Goal: Navigation & Orientation: Find specific page/section

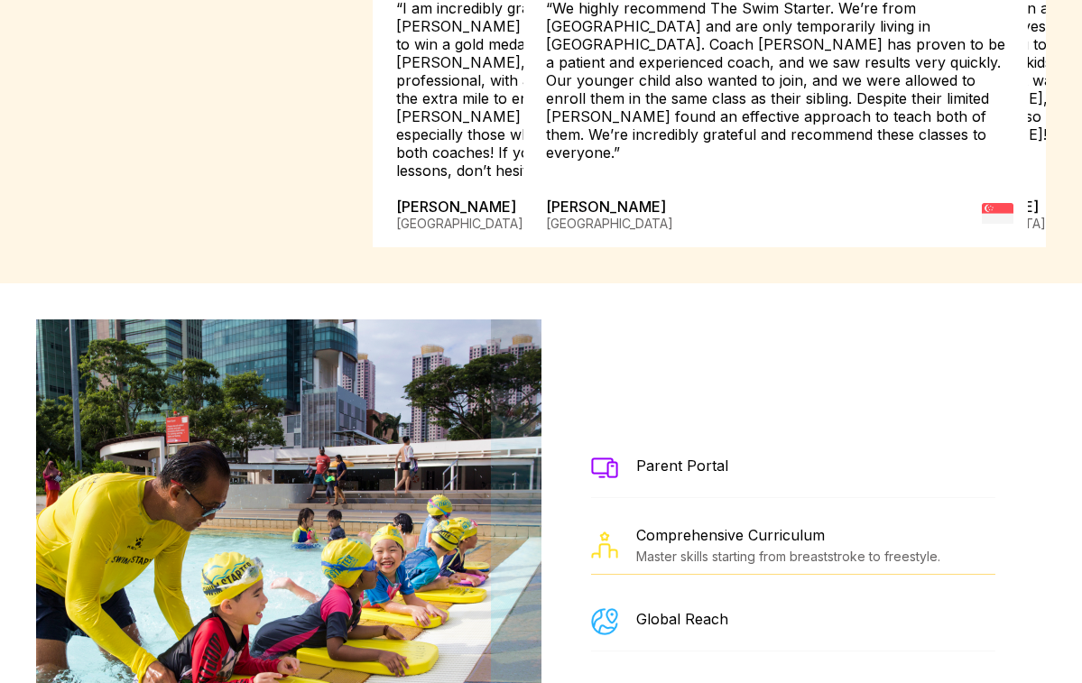
scroll to position [3306, 0]
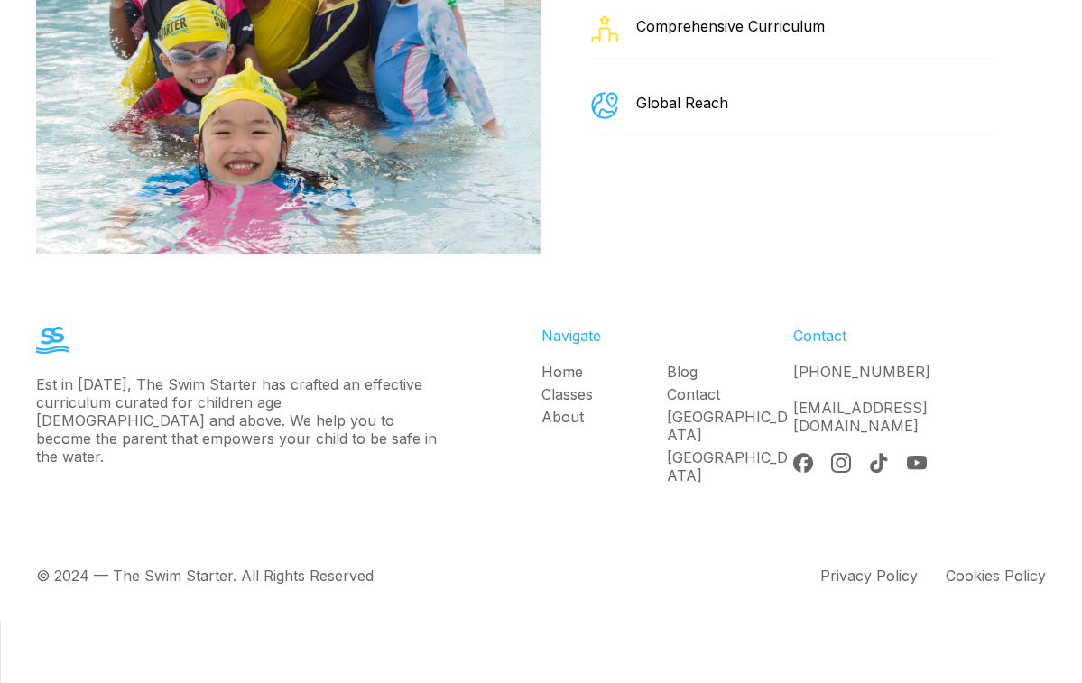
click at [704, 404] on link "Contact" at bounding box center [730, 395] width 126 height 18
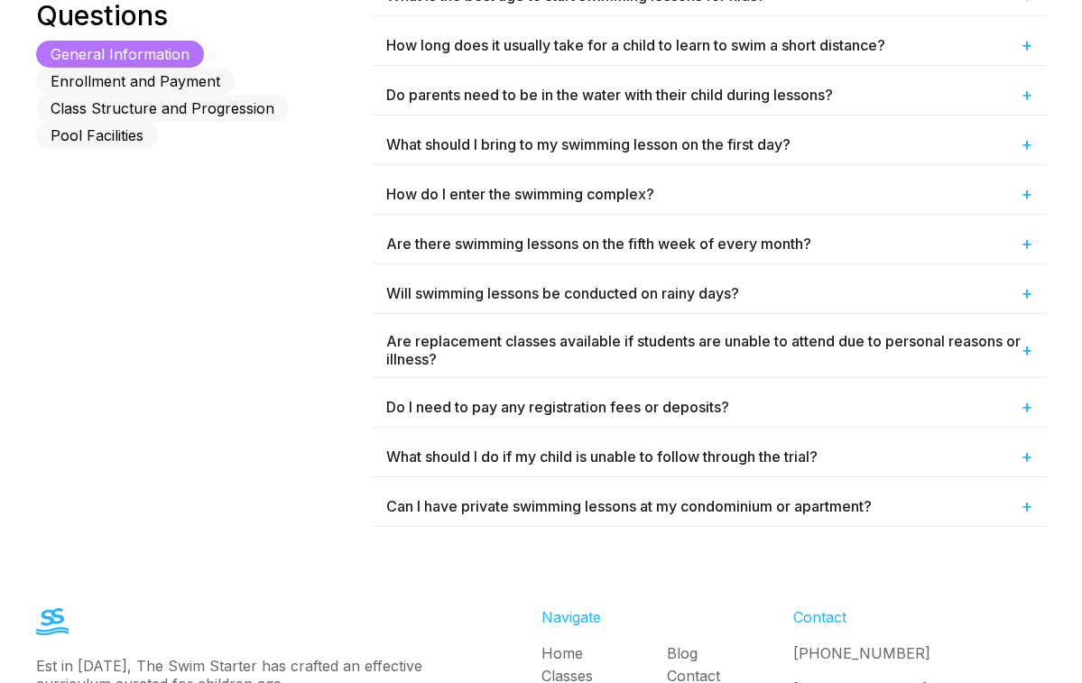
scroll to position [1363, 0]
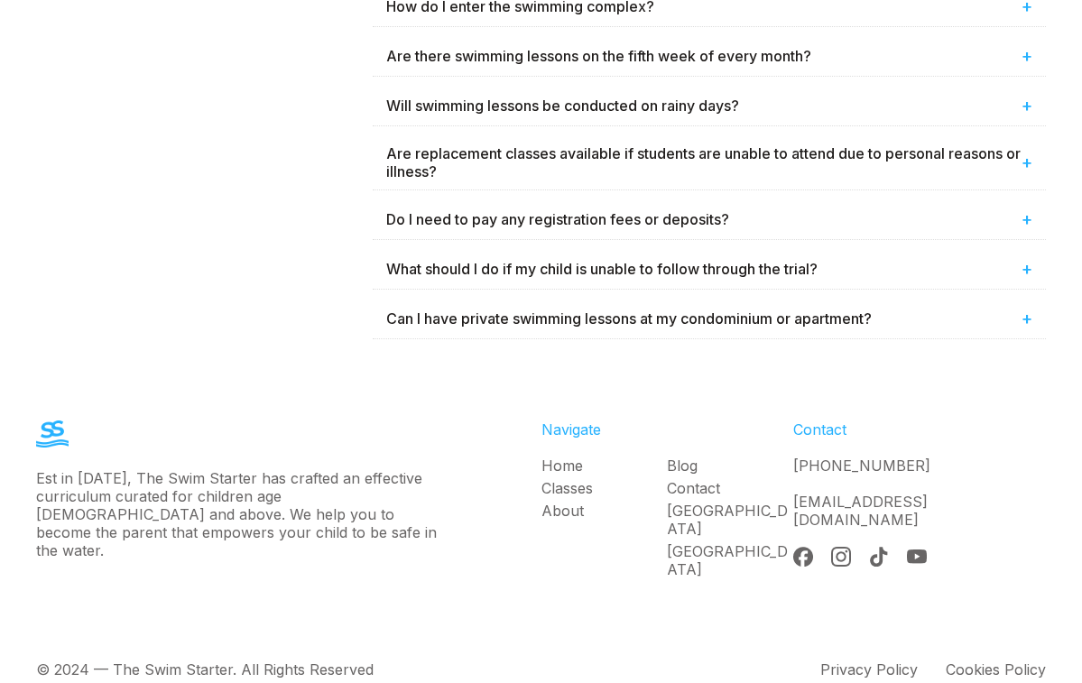
click at [582, 458] on link "Home" at bounding box center [605, 466] width 126 height 18
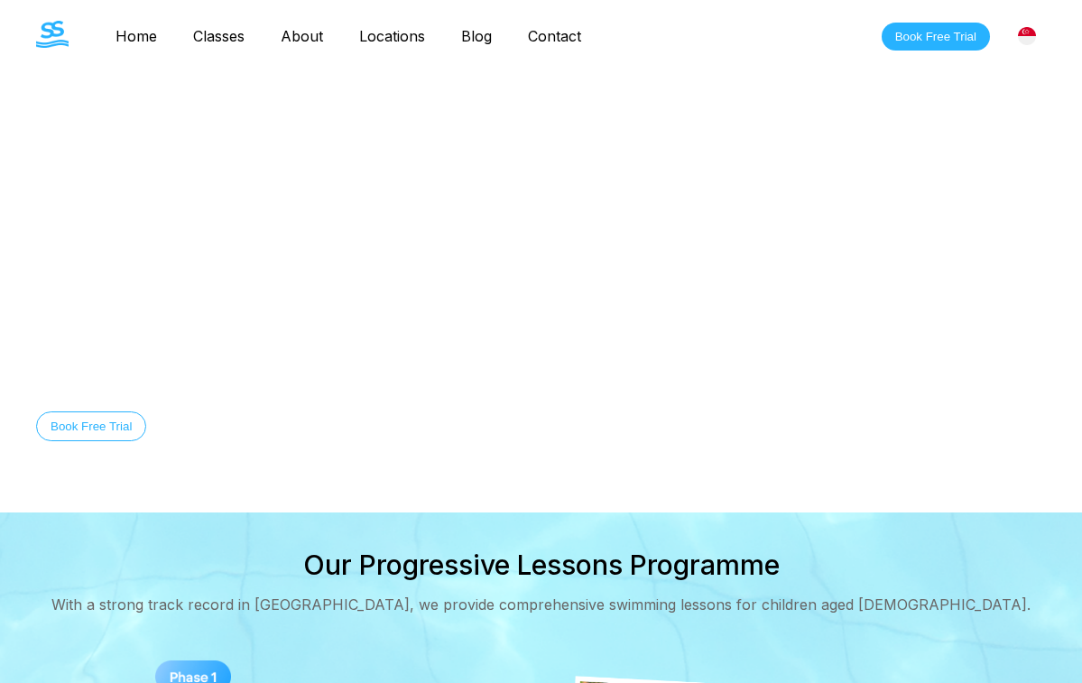
click at [212, 37] on link "Classes" at bounding box center [219, 36] width 88 height 18
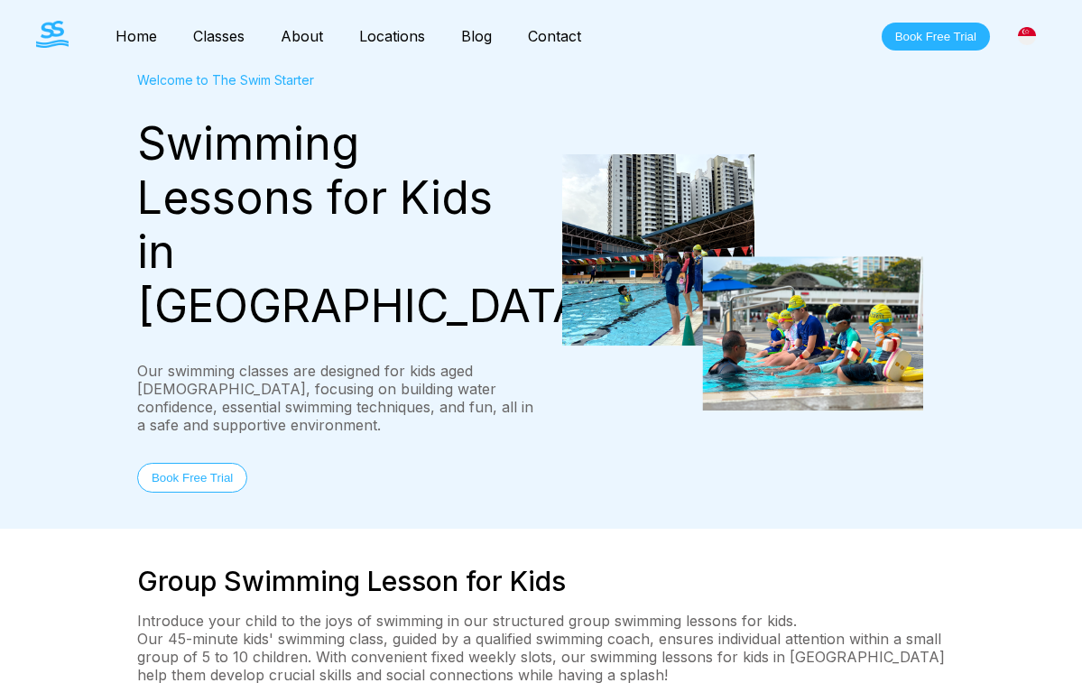
click at [301, 37] on link "About" at bounding box center [302, 36] width 79 height 18
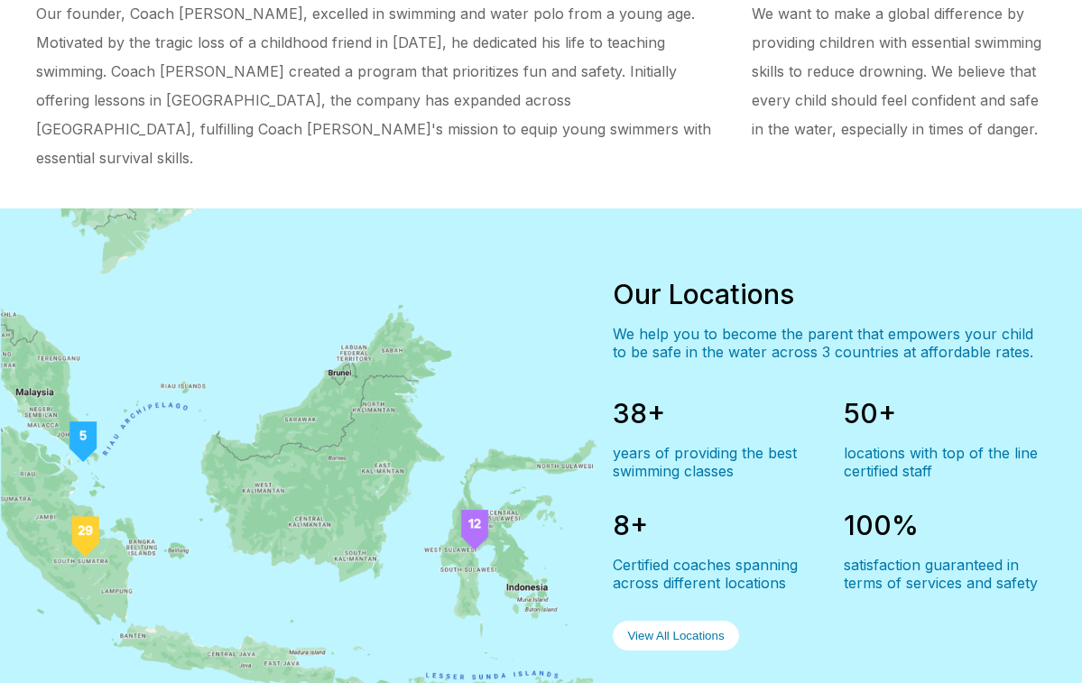
scroll to position [1282, 0]
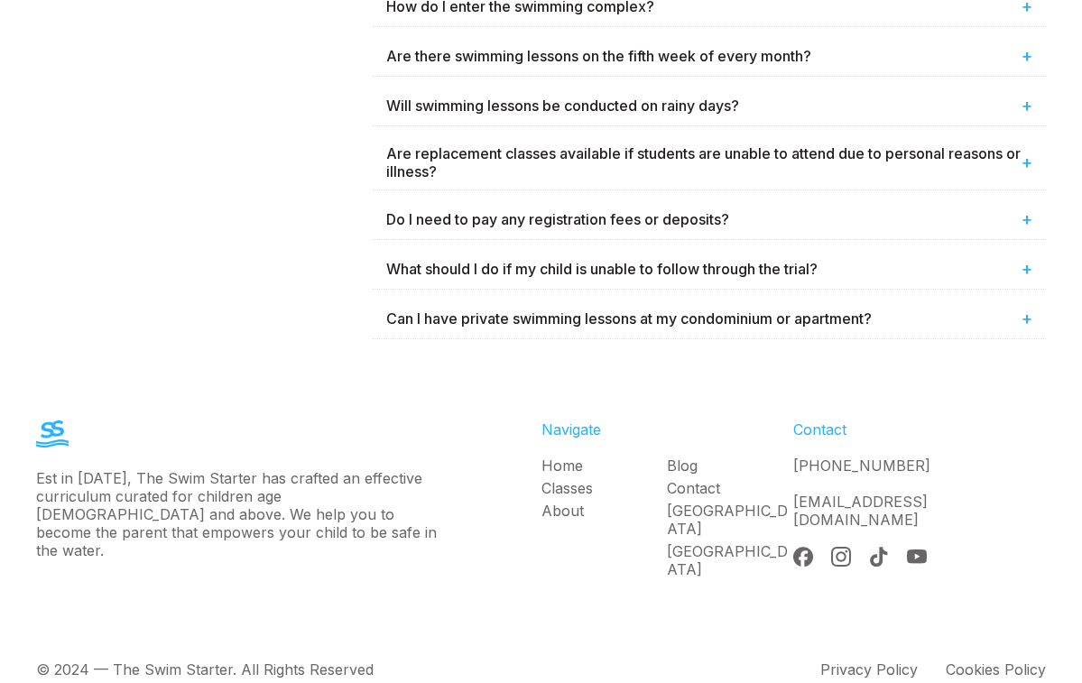
scroll to position [3306, 0]
